Goal: Information Seeking & Learning: Learn about a topic

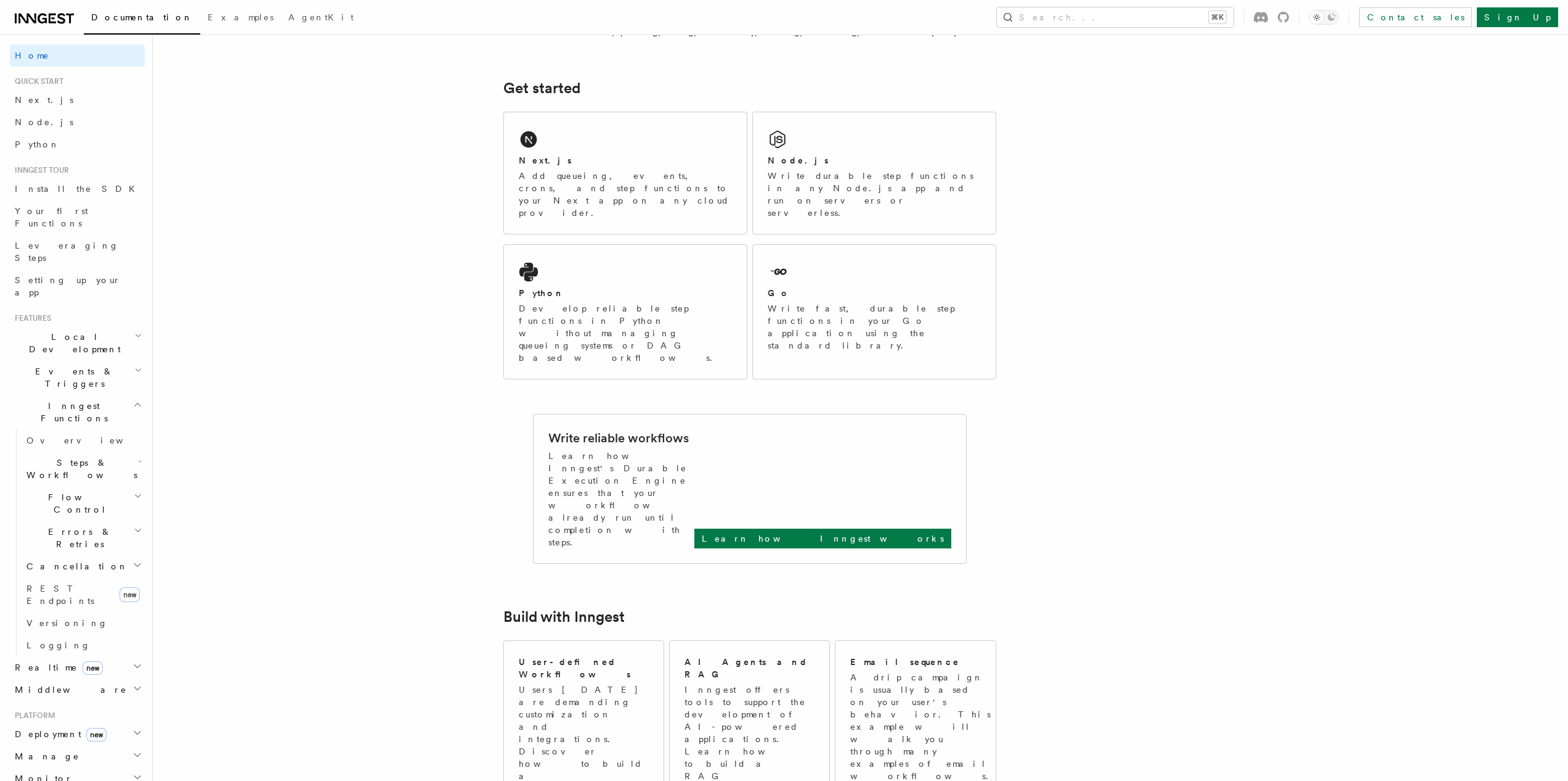
scroll to position [262, 0]
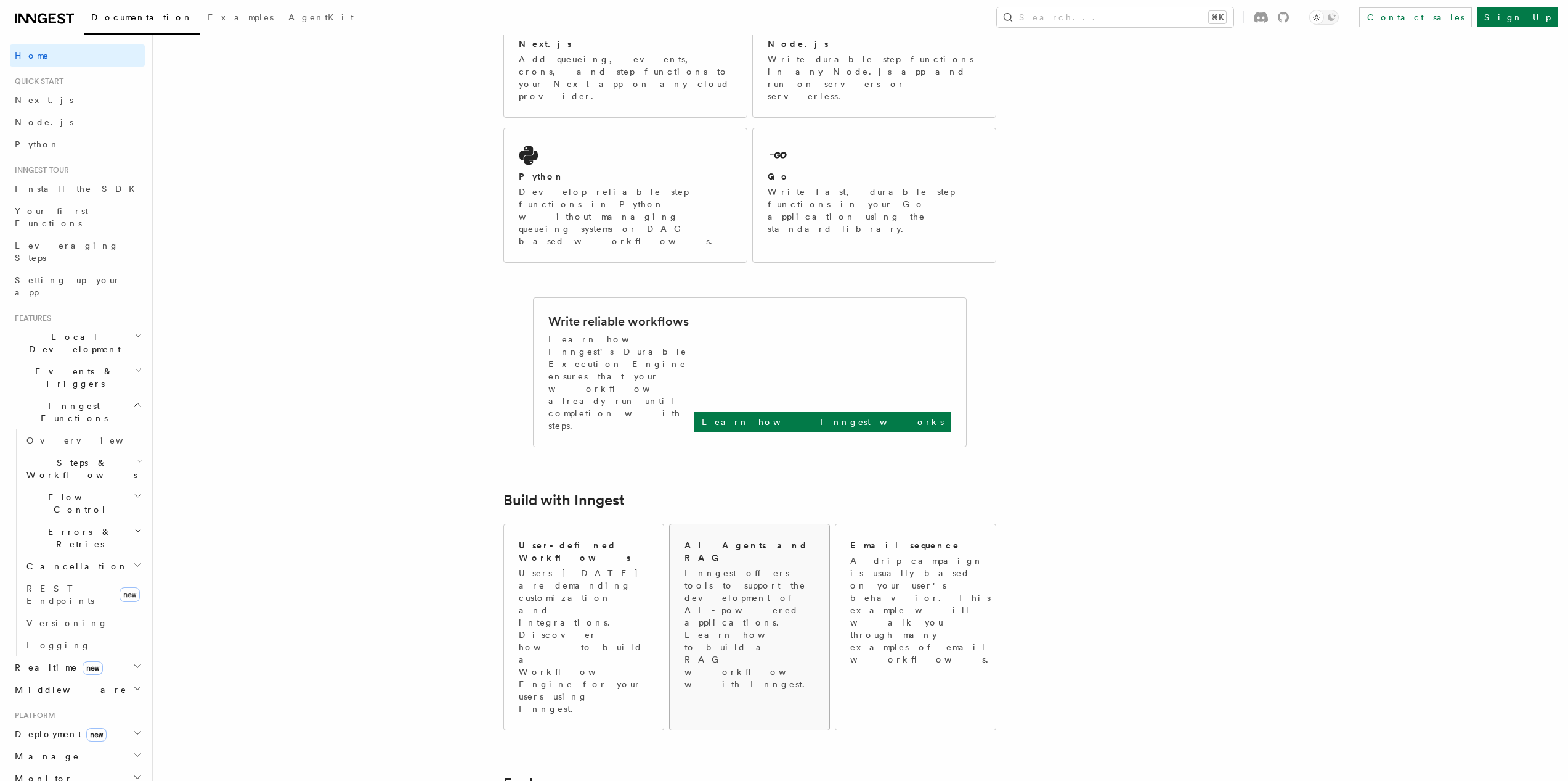
click at [772, 566] on p "Inngest offers tools to support the development of AI-powered applications. Lea…" at bounding box center [750, 627] width 132 height 123
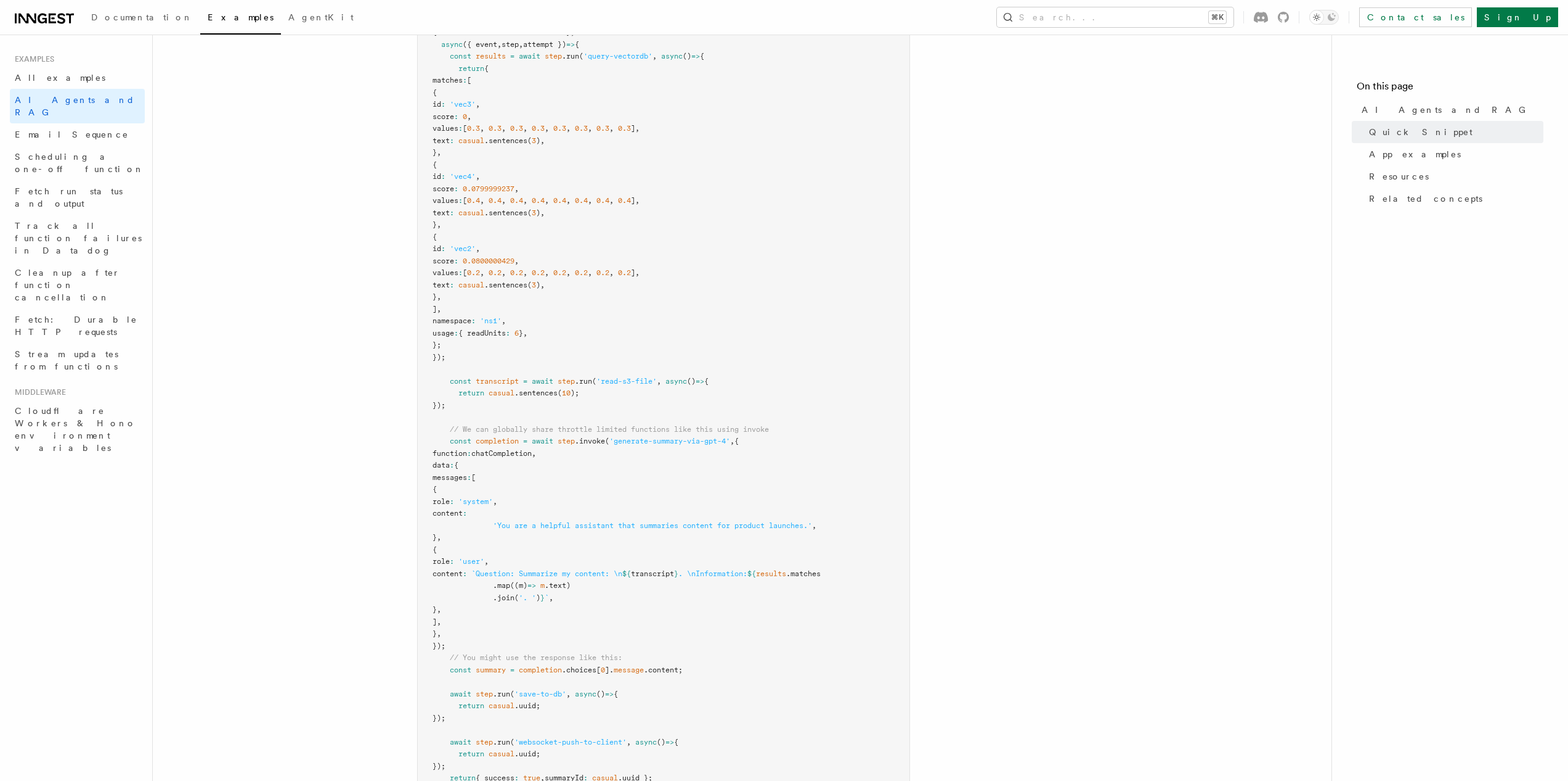
scroll to position [257, 0]
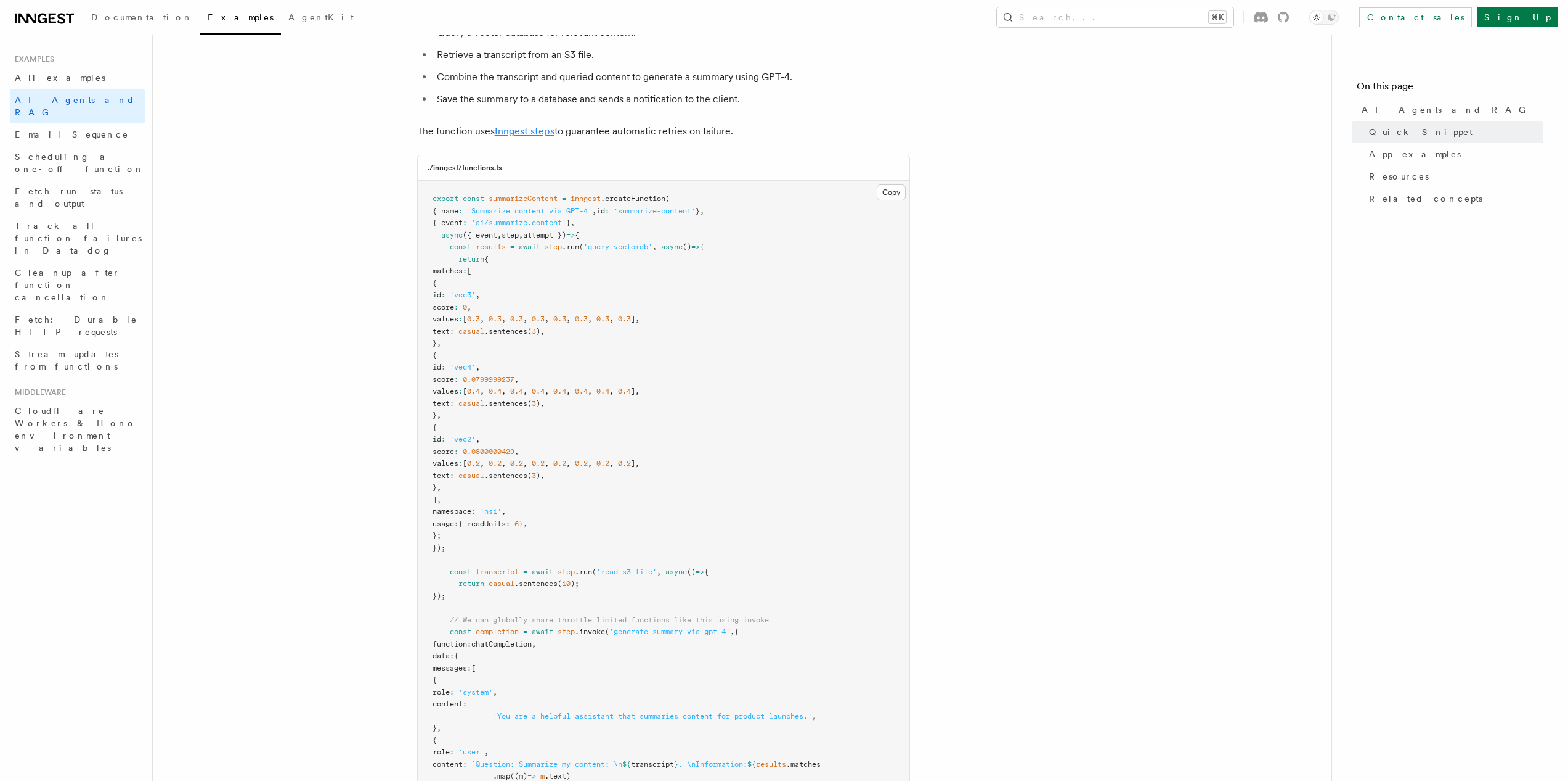
click at [508, 135] on link "Inngest steps" at bounding box center [524, 130] width 60 height 11
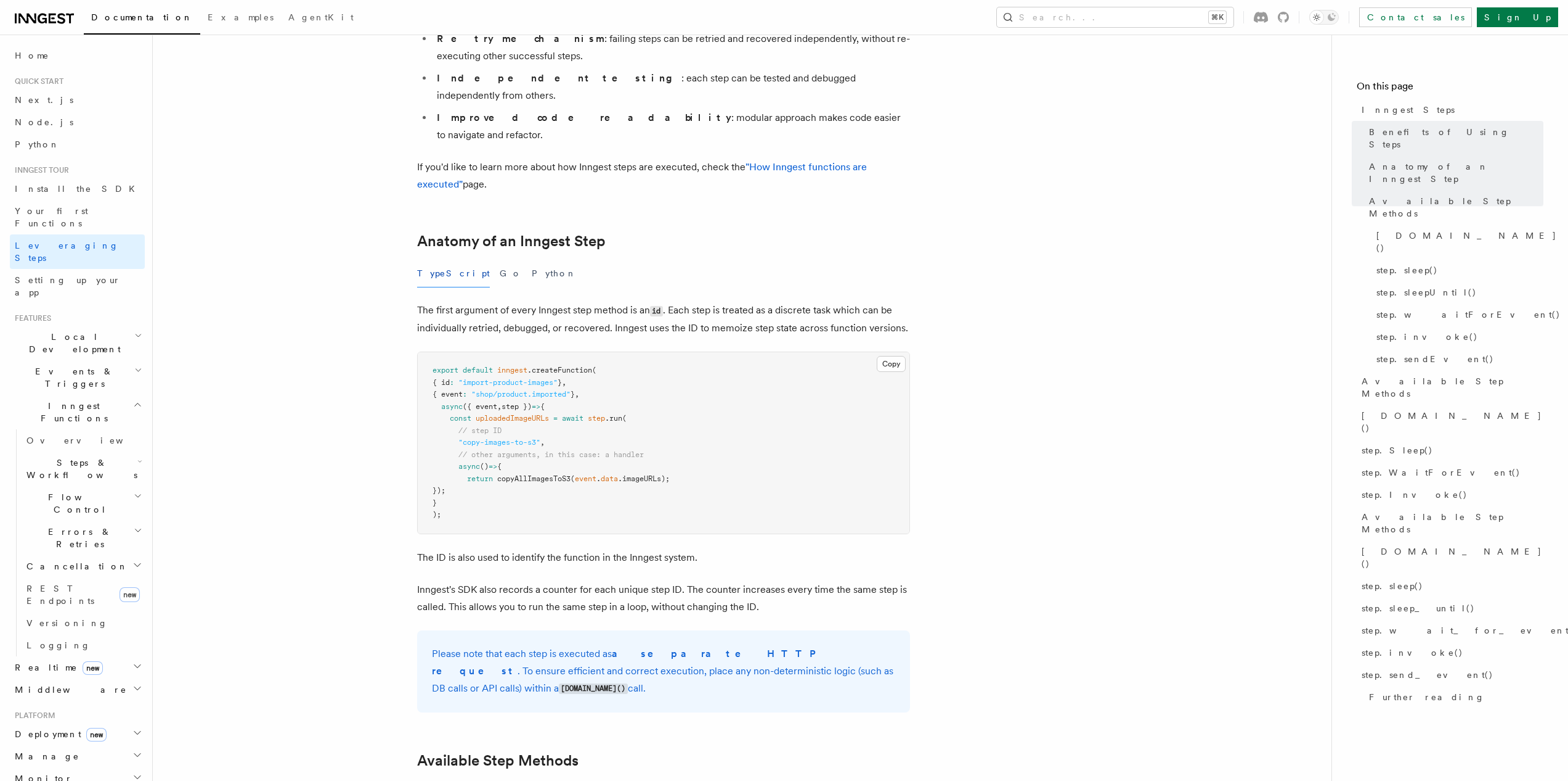
scroll to position [346, 0]
click at [41, 142] on span "Python" at bounding box center [37, 144] width 45 height 10
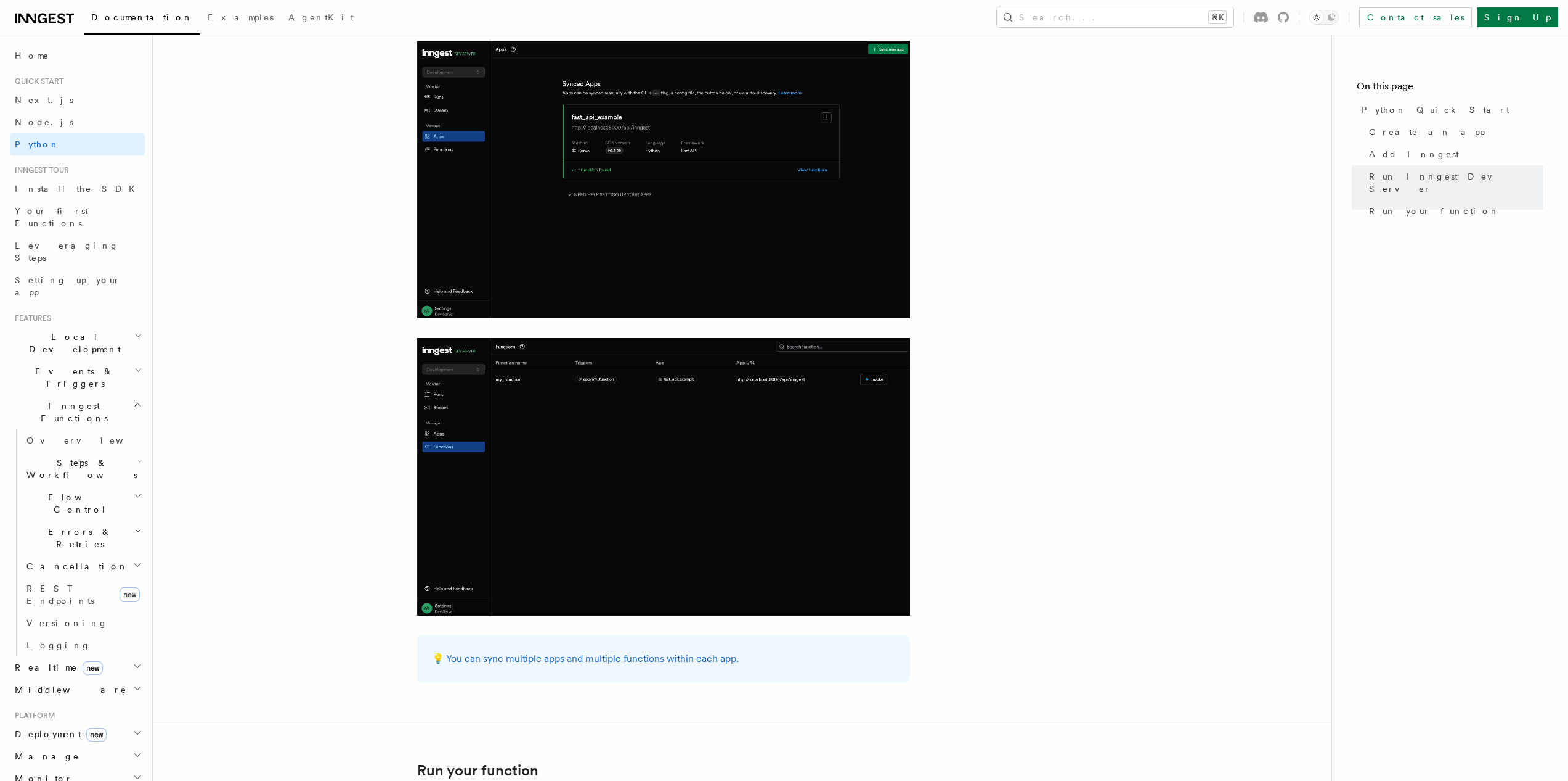
scroll to position [2181, 0]
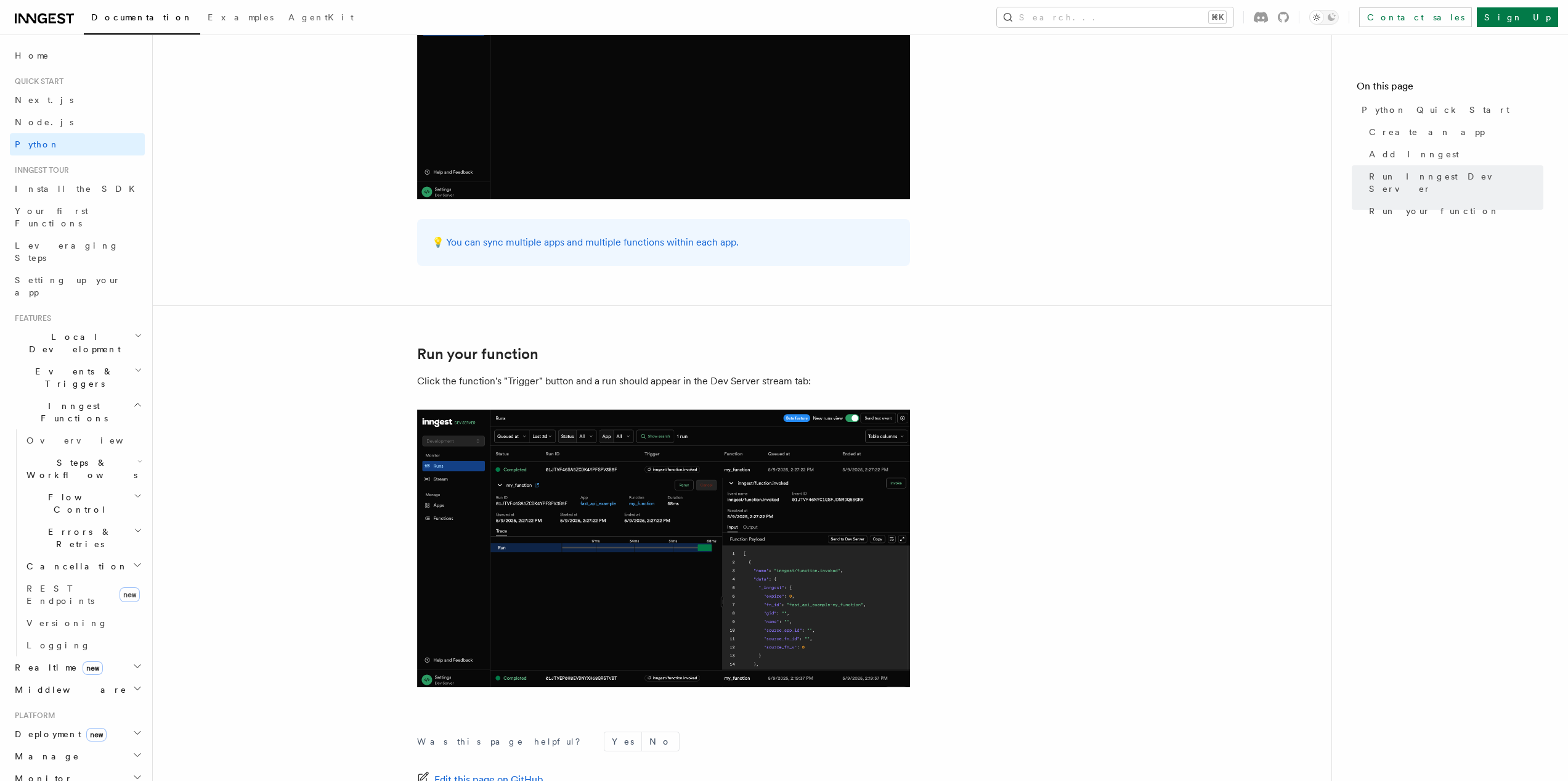
click at [618, 539] on img at bounding box center [663, 548] width 493 height 277
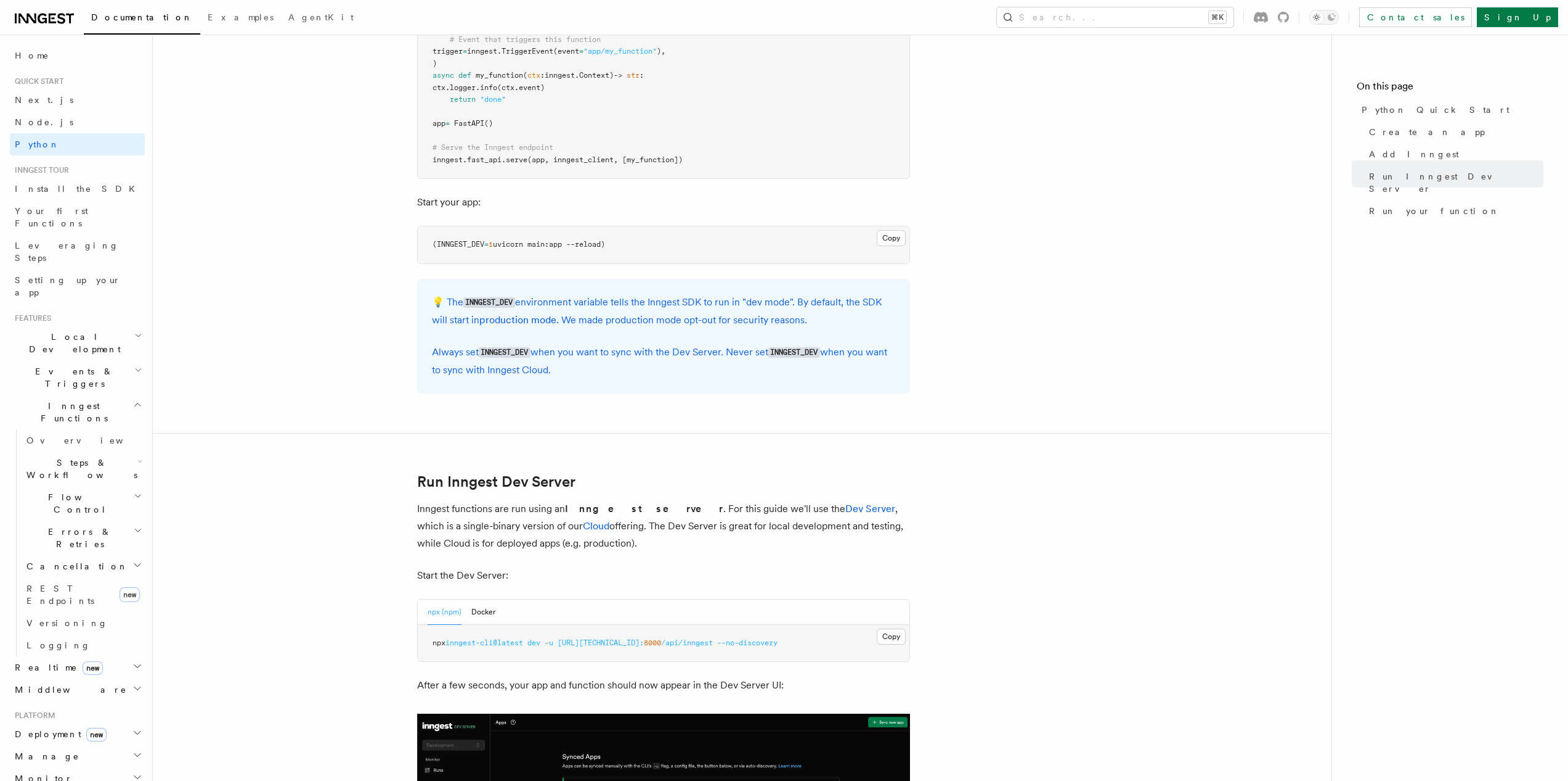
scroll to position [772, 0]
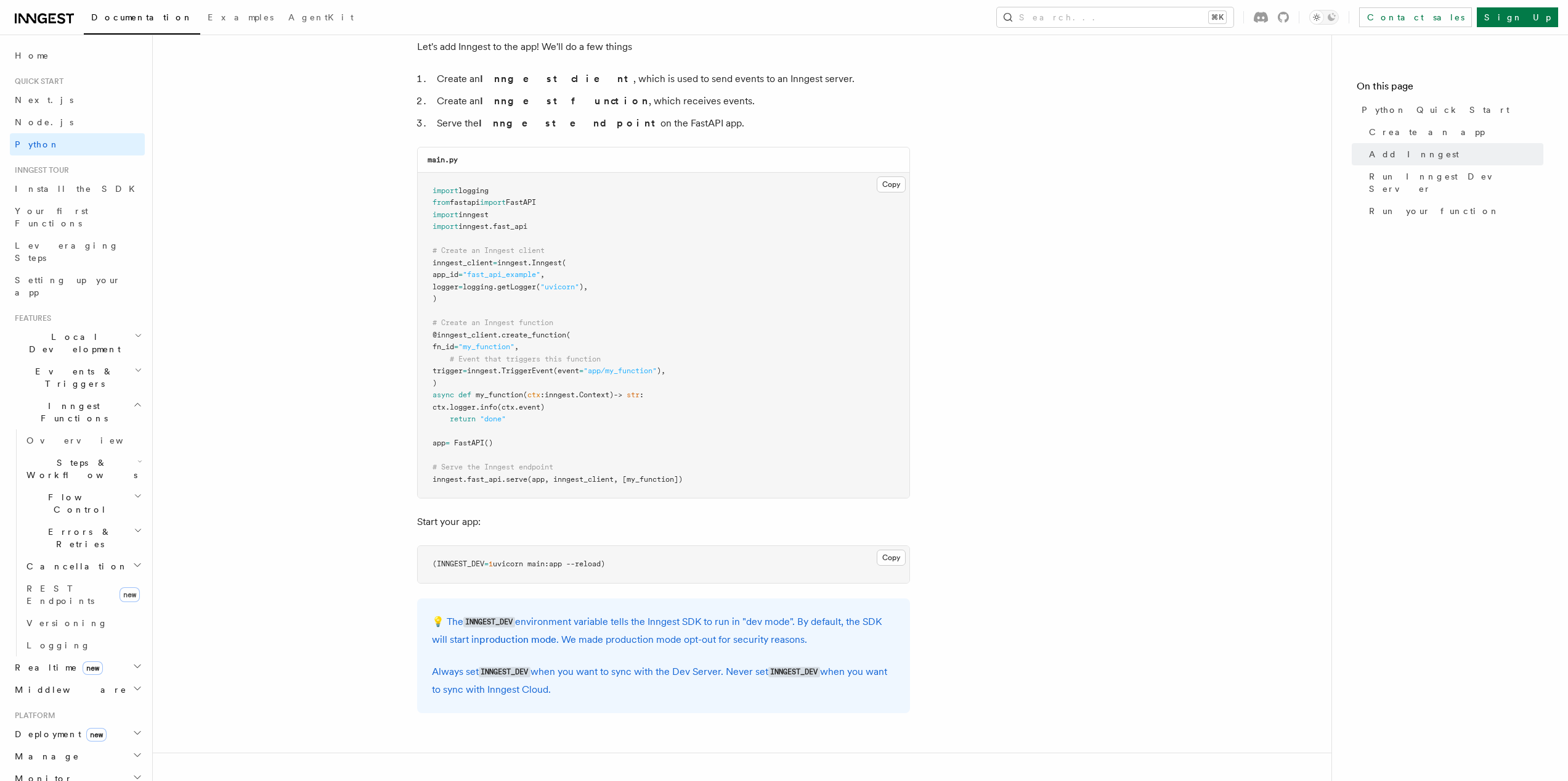
click at [58, 456] on span "Steps & Workflows" at bounding box center [79, 469] width 116 height 24
click at [64, 492] on span "Overview" at bounding box center [102, 497] width 127 height 10
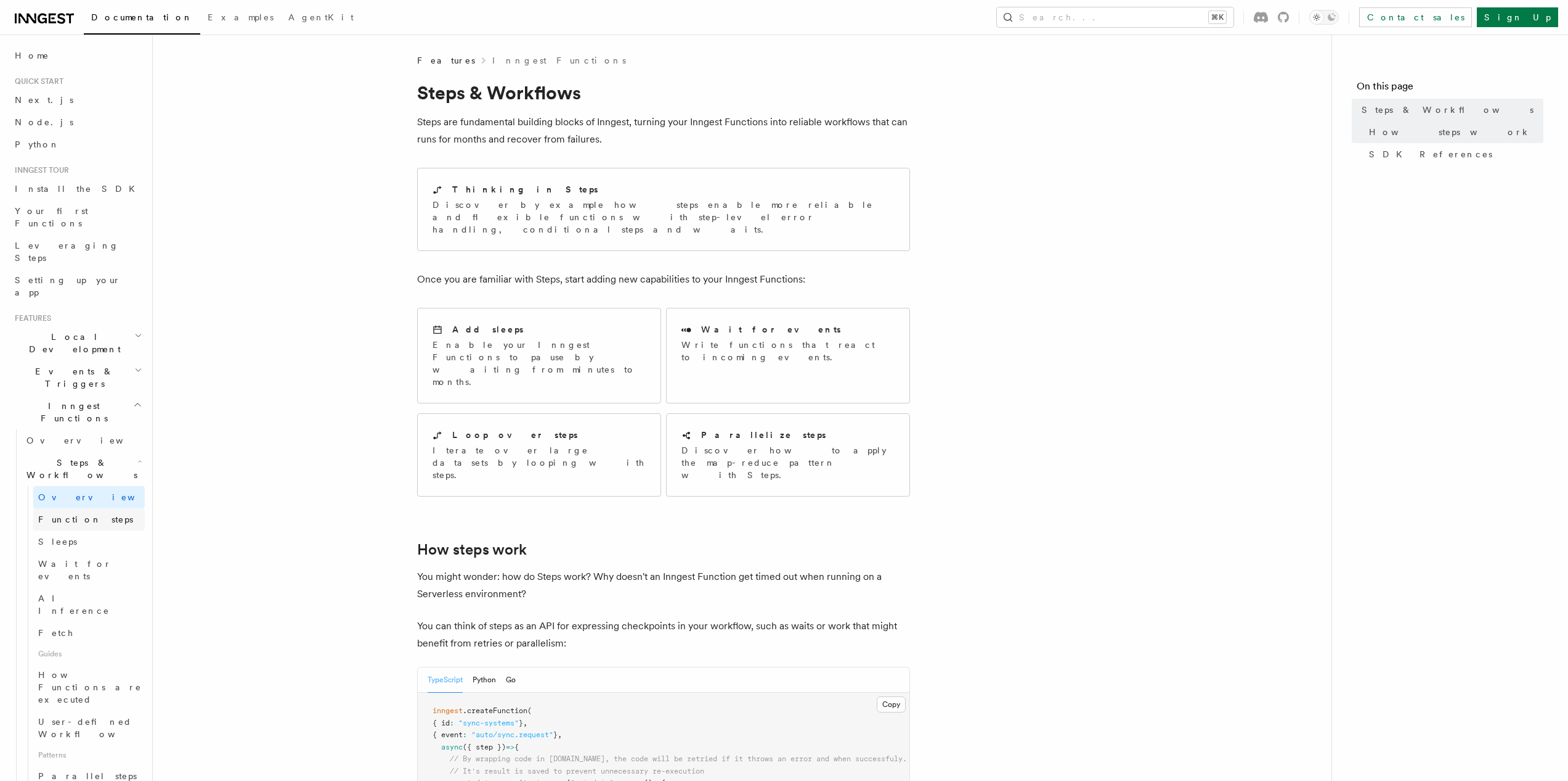
click at [64, 514] on span "Function steps" at bounding box center [85, 518] width 95 height 10
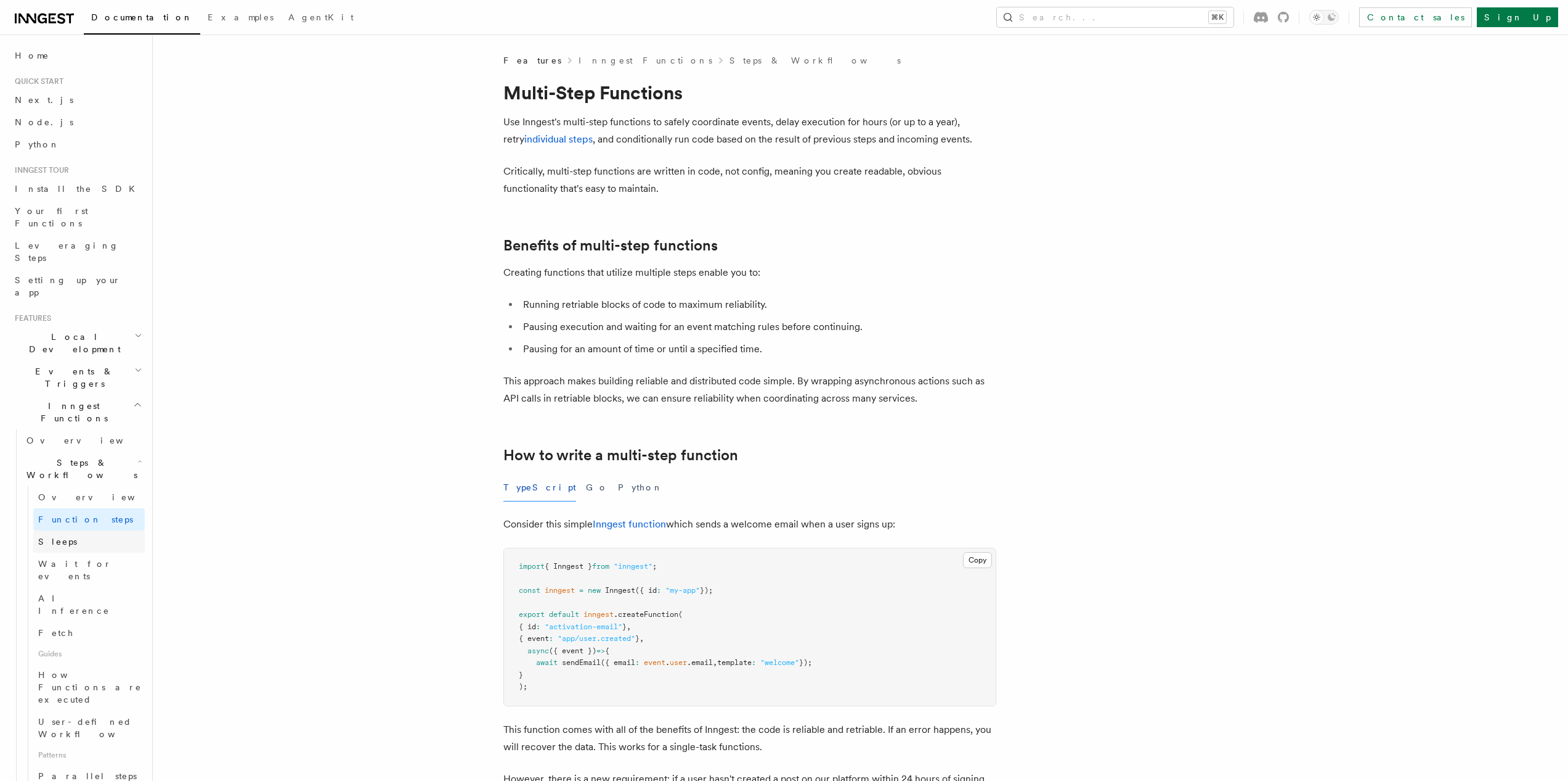
click at [58, 537] on span "Sleeps" at bounding box center [58, 541] width 39 height 10
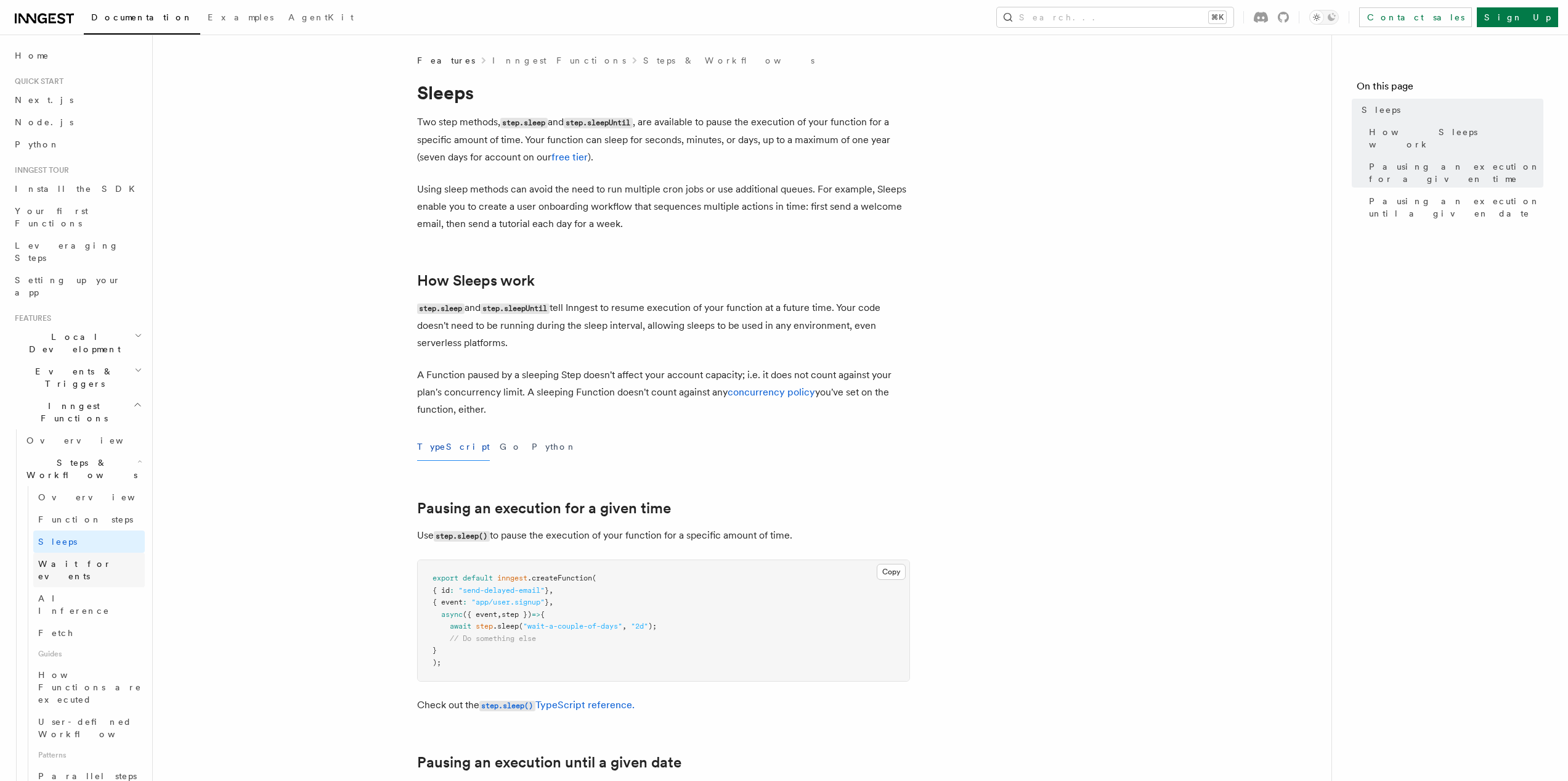
click at [83, 558] on span "Wait for events" at bounding box center [92, 570] width 106 height 24
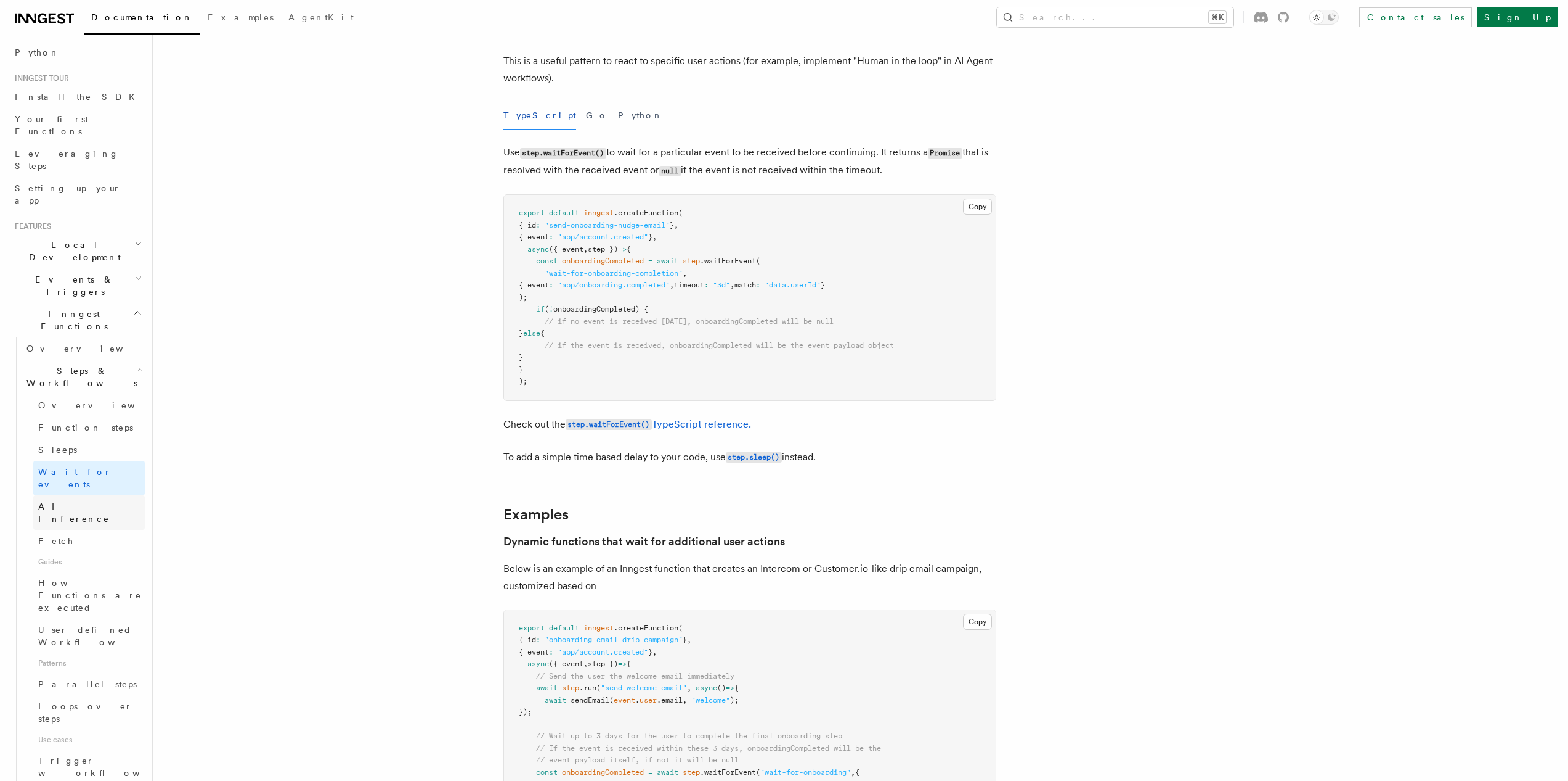
scroll to position [94, 0]
click at [56, 493] on link "AI Inference" at bounding box center [89, 510] width 112 height 35
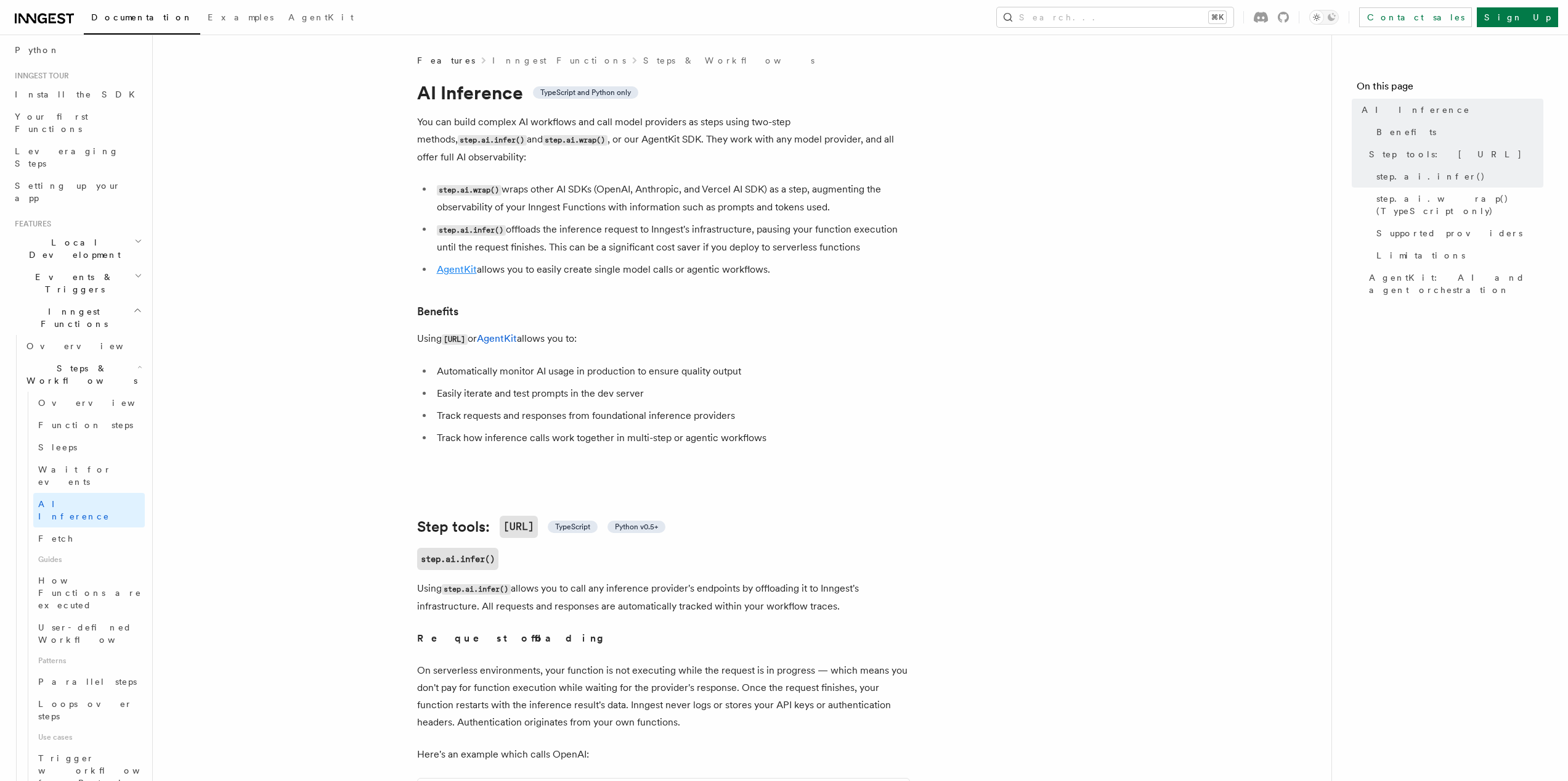
click at [453, 264] on link "AgentKit" at bounding box center [457, 269] width 40 height 11
